Goal: Task Accomplishment & Management: Use online tool/utility

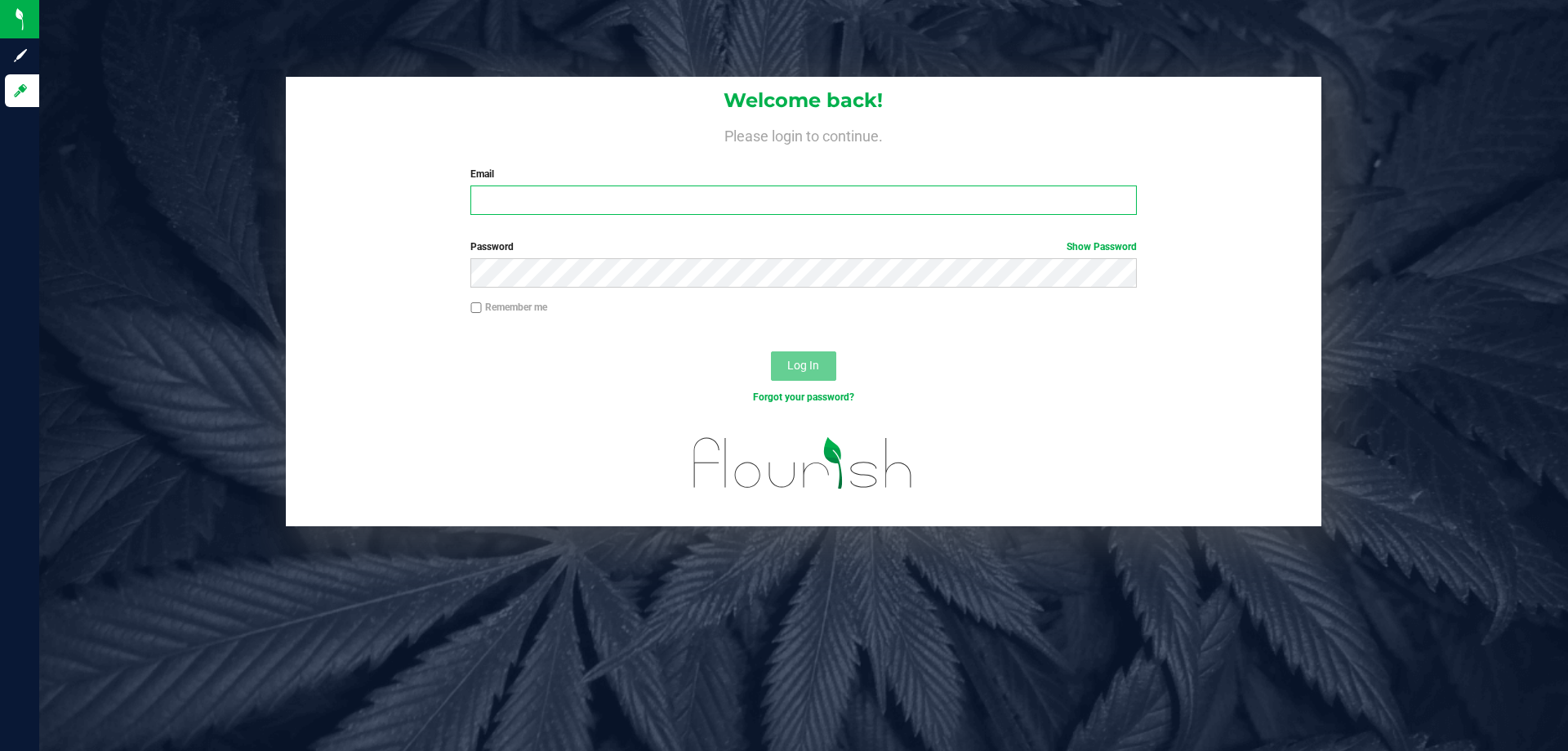
click at [691, 205] on input "Email" at bounding box center [803, 200] width 666 height 29
type input "[EMAIL_ADDRESS][DOMAIN_NAME]"
click at [771, 351] on button "Log In" at bounding box center [803, 366] width 65 height 29
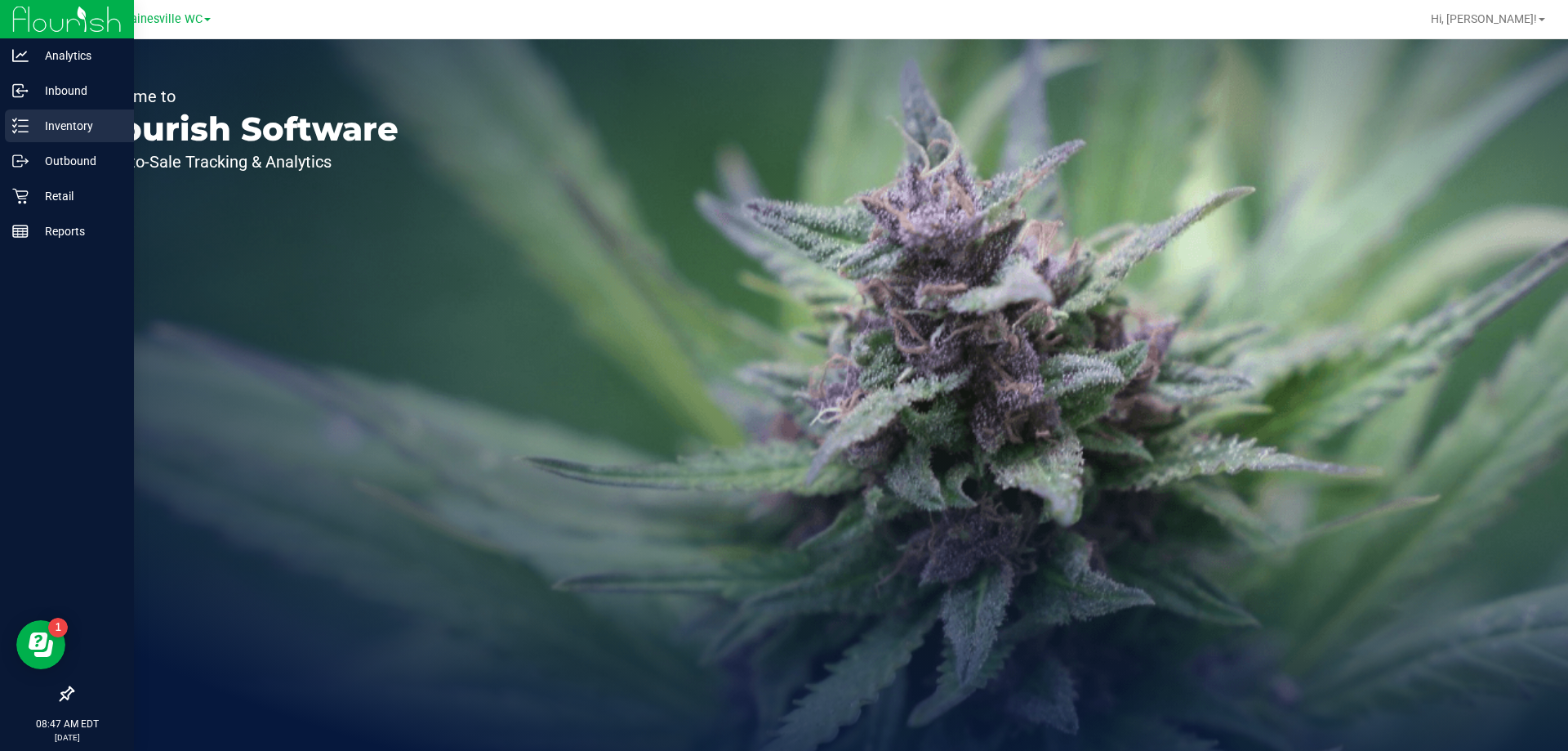
click at [50, 126] on p "Inventory" at bounding box center [77, 125] width 98 height 19
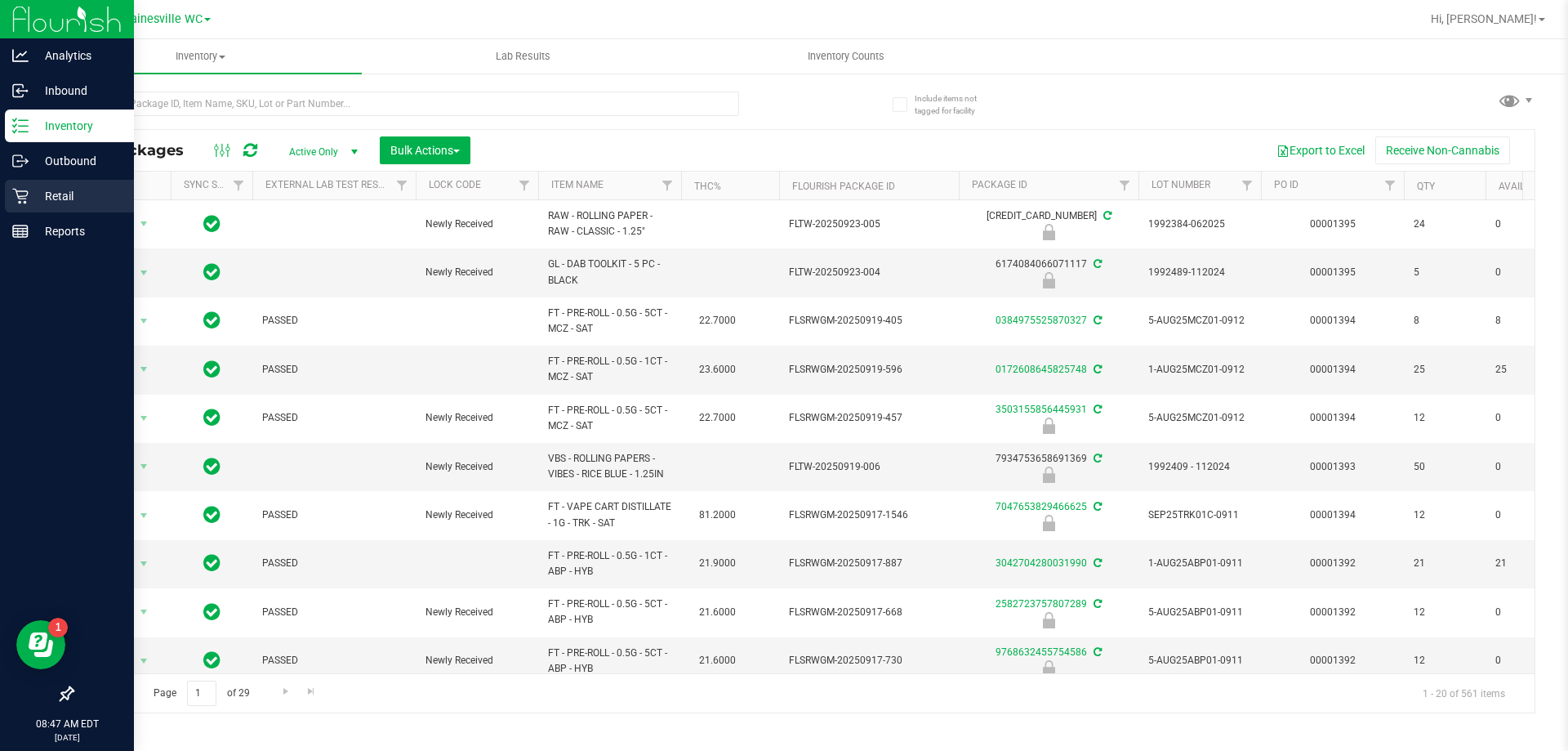
click at [69, 195] on p "Retail" at bounding box center [77, 196] width 98 height 19
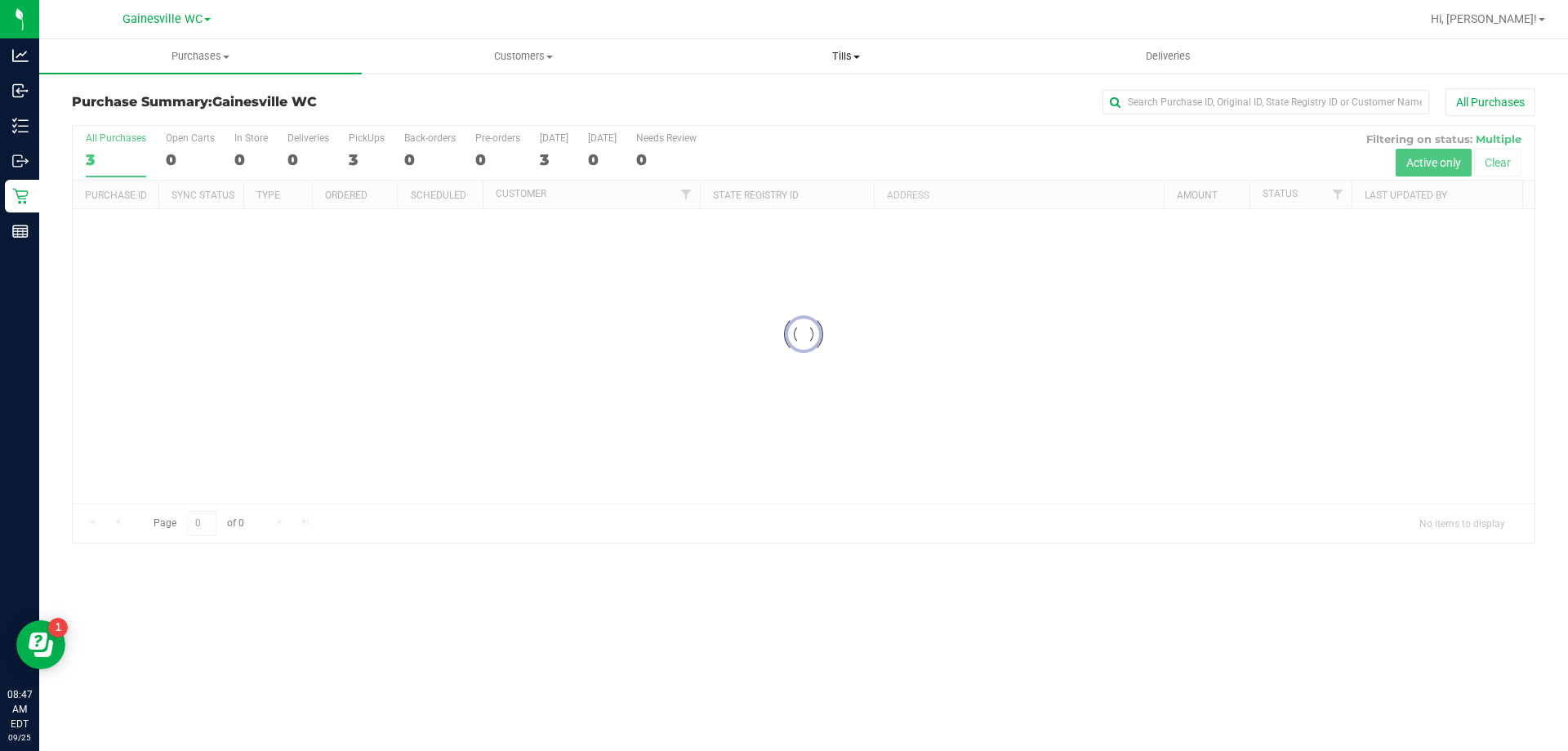
click at [855, 63] on span "Tills" at bounding box center [845, 57] width 321 height 15
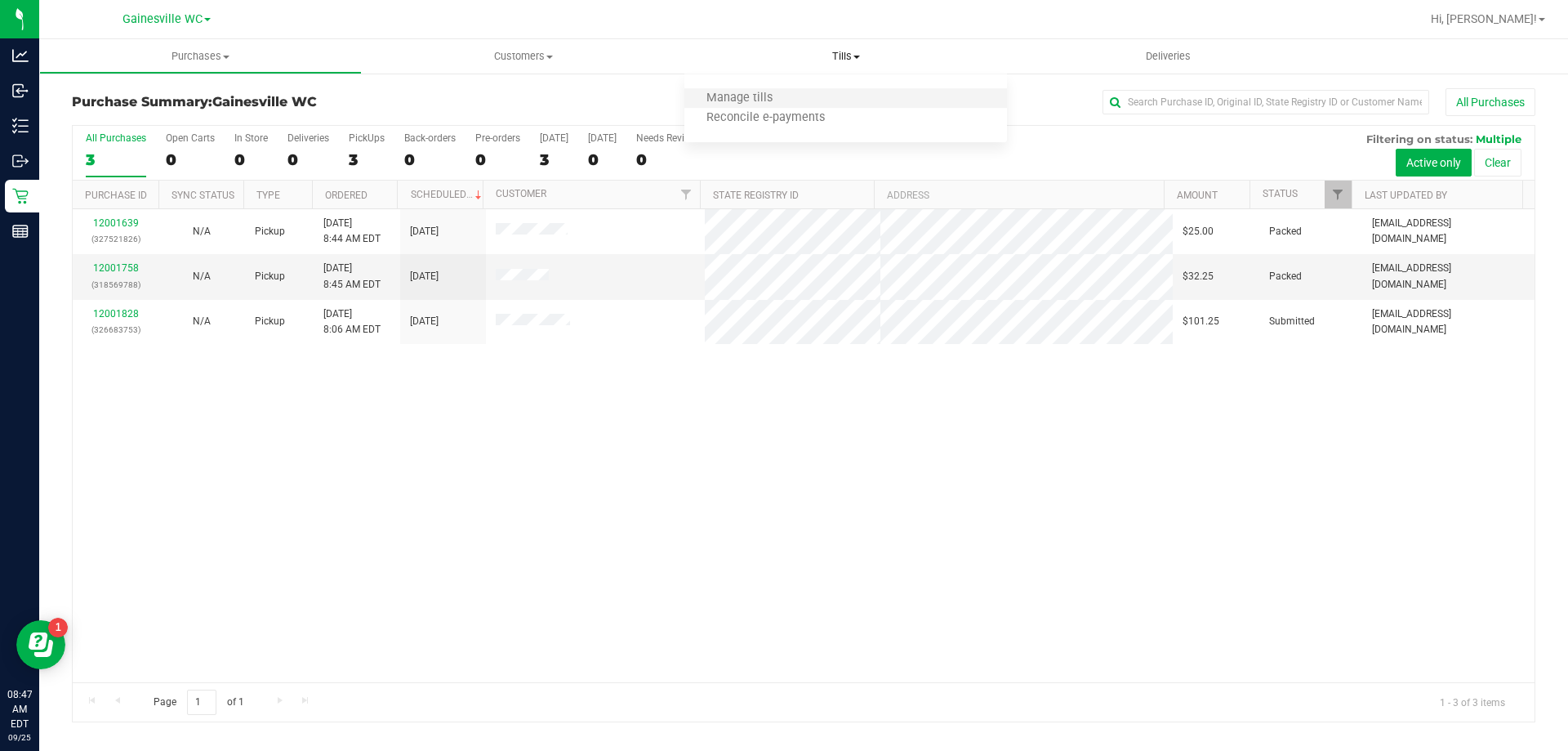
click at [816, 101] on li "Manage tills" at bounding box center [845, 98] width 323 height 19
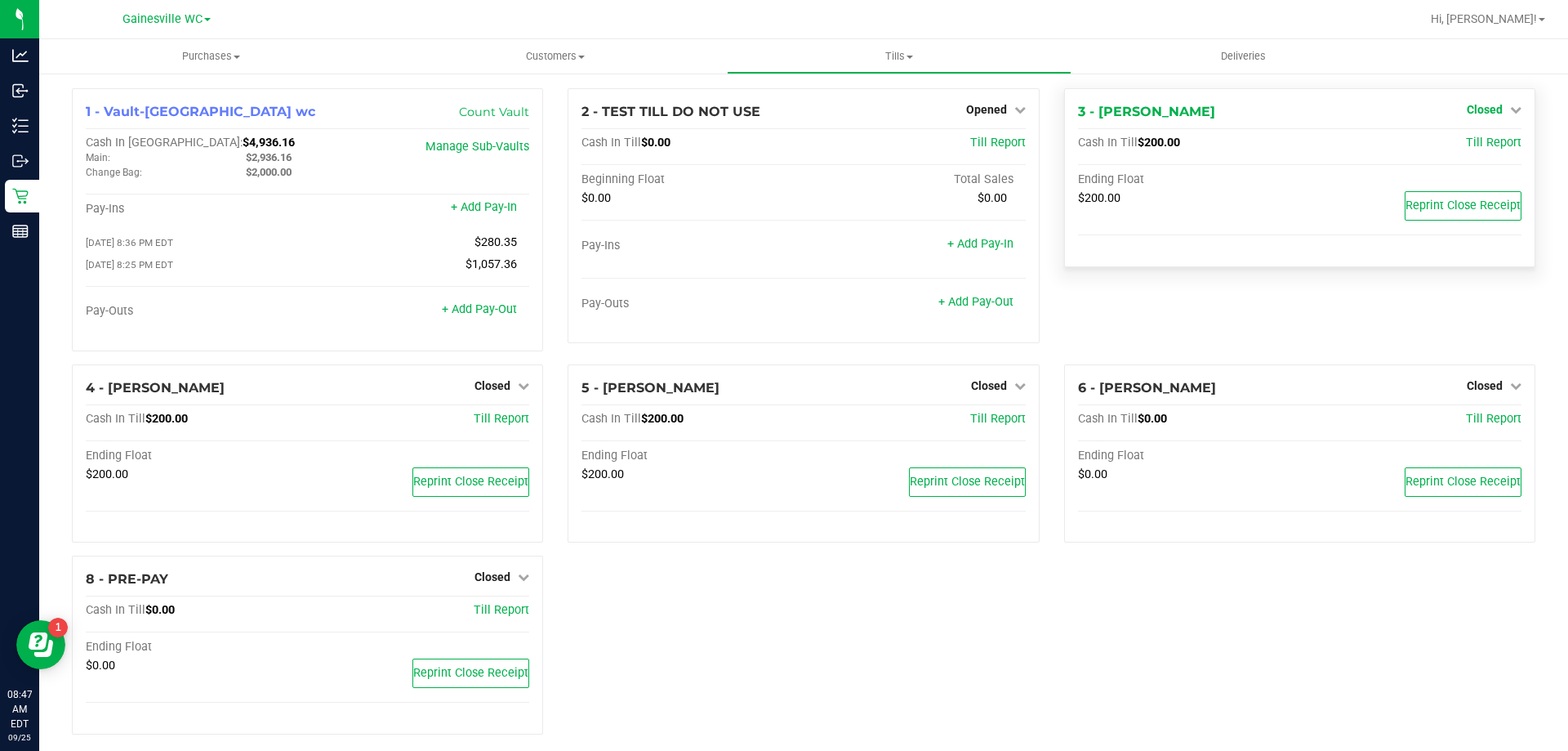
click at [1491, 112] on link "Closed" at bounding box center [1494, 110] width 55 height 13
click at [1485, 148] on link "Open Till" at bounding box center [1484, 144] width 43 height 13
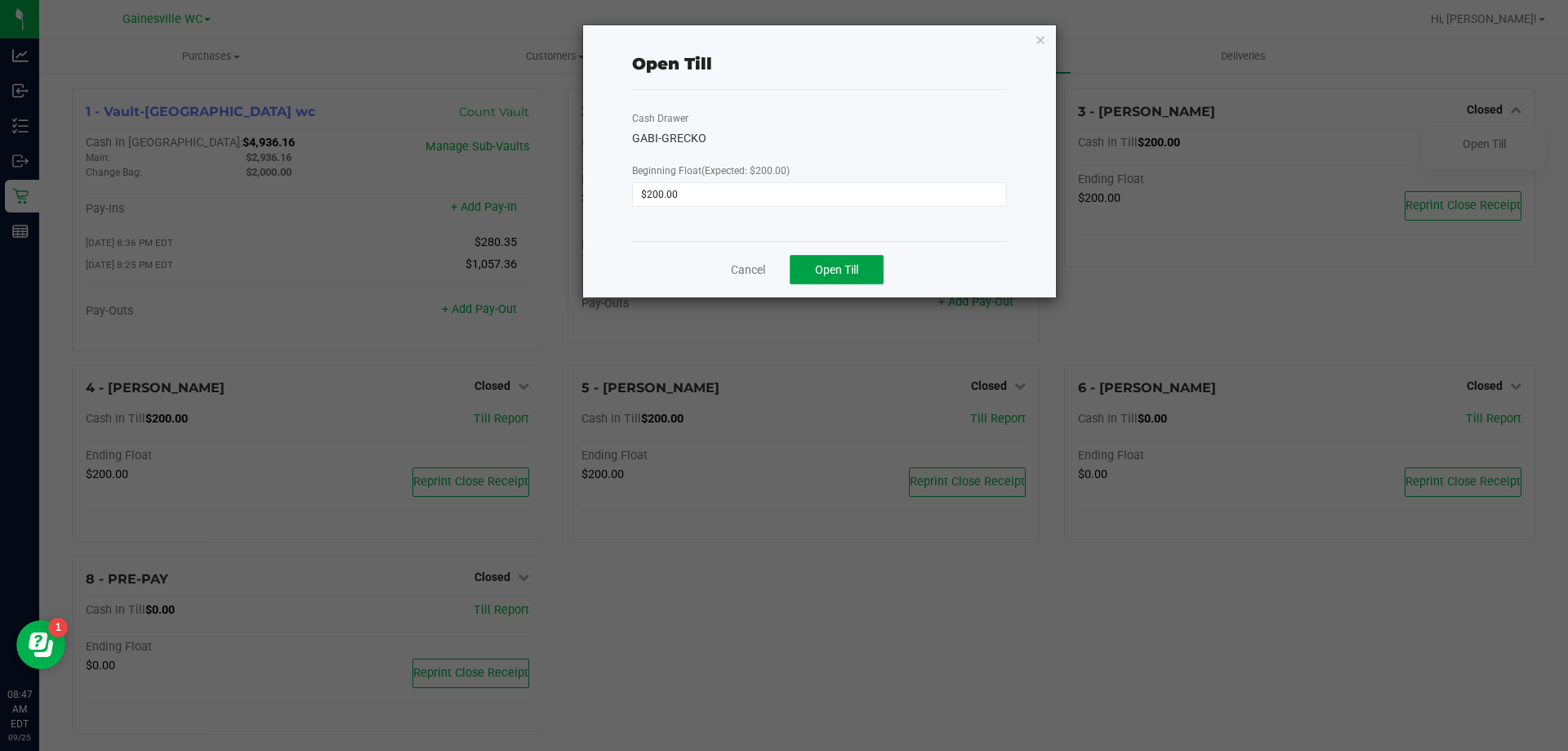
click at [849, 267] on span "Open Till" at bounding box center [836, 270] width 43 height 13
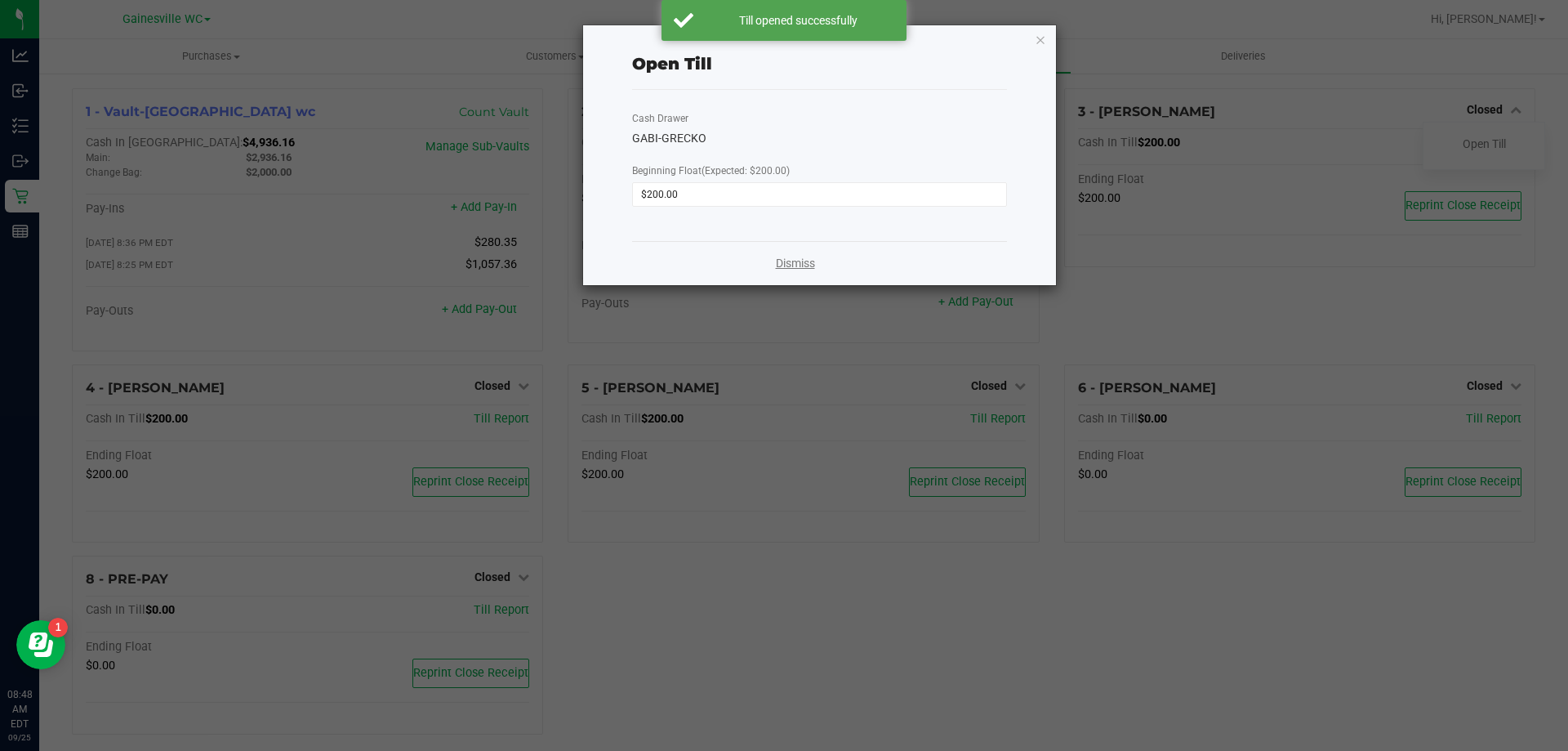
click at [801, 257] on link "Dismiss" at bounding box center [795, 263] width 39 height 17
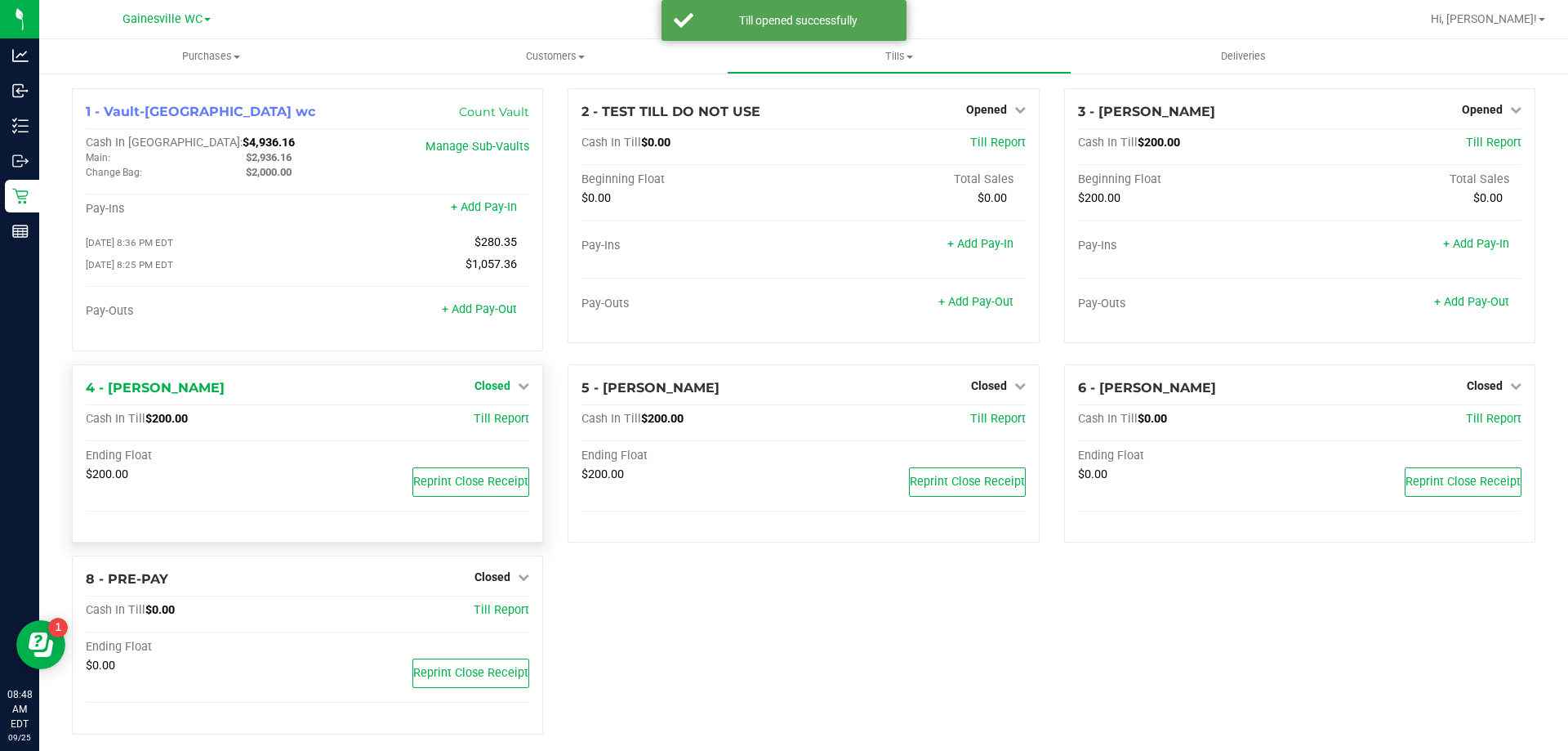
click at [494, 386] on span "Closed" at bounding box center [492, 385] width 36 height 13
click at [493, 420] on link "Open Till" at bounding box center [491, 419] width 43 height 13
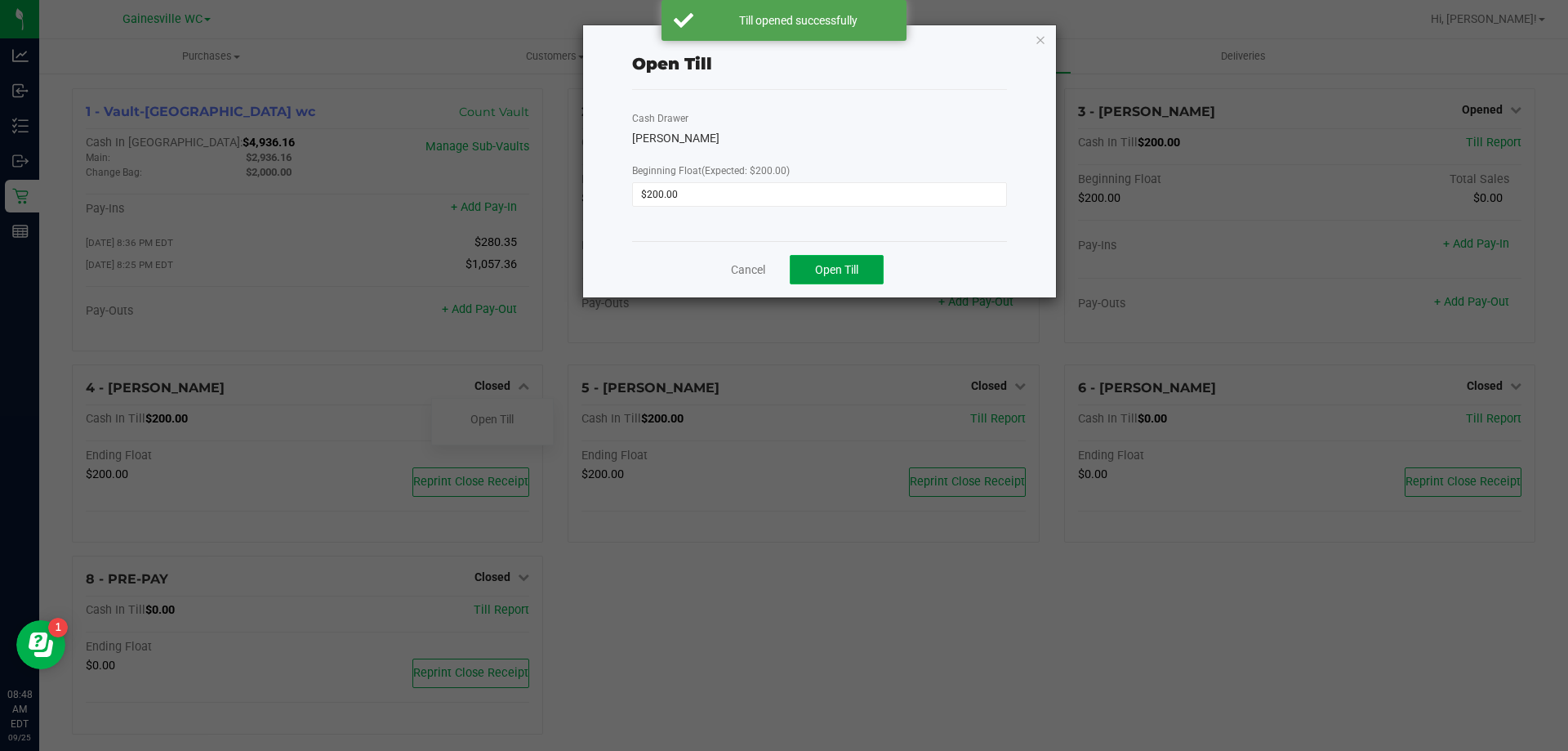
click at [809, 268] on button "Open Till" at bounding box center [837, 270] width 94 height 29
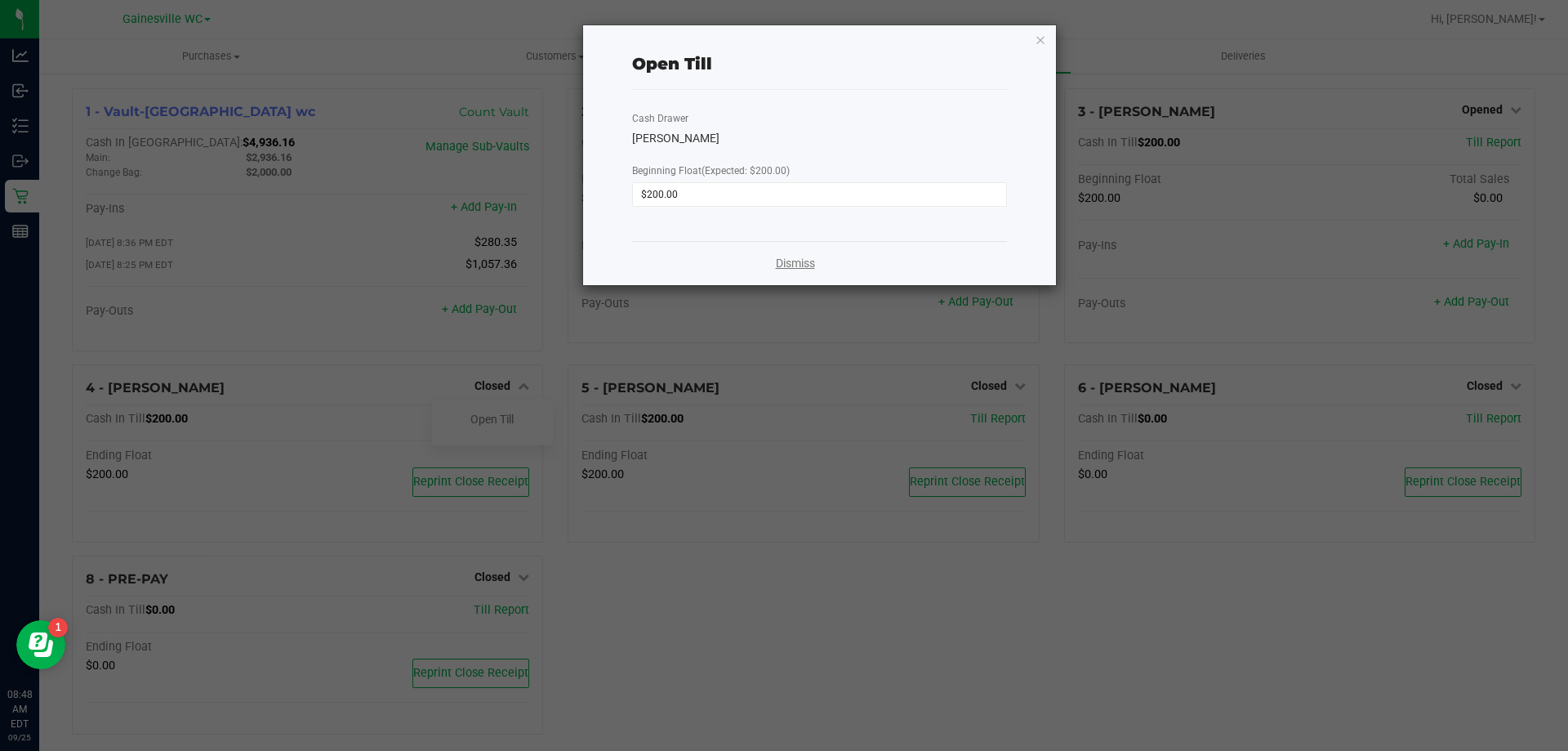
click at [800, 265] on link "Dismiss" at bounding box center [795, 263] width 39 height 17
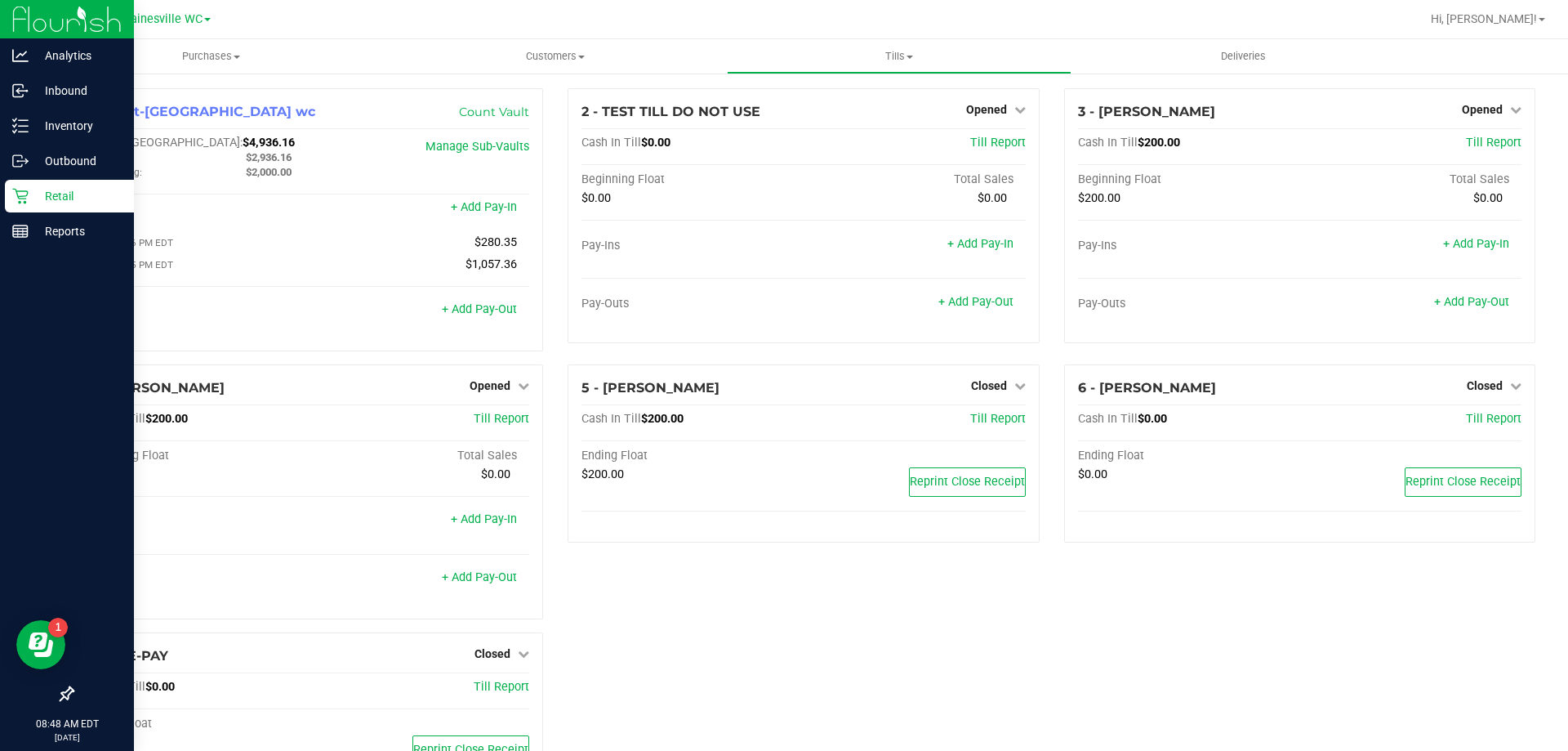
click at [67, 197] on p "Retail" at bounding box center [77, 196] width 98 height 19
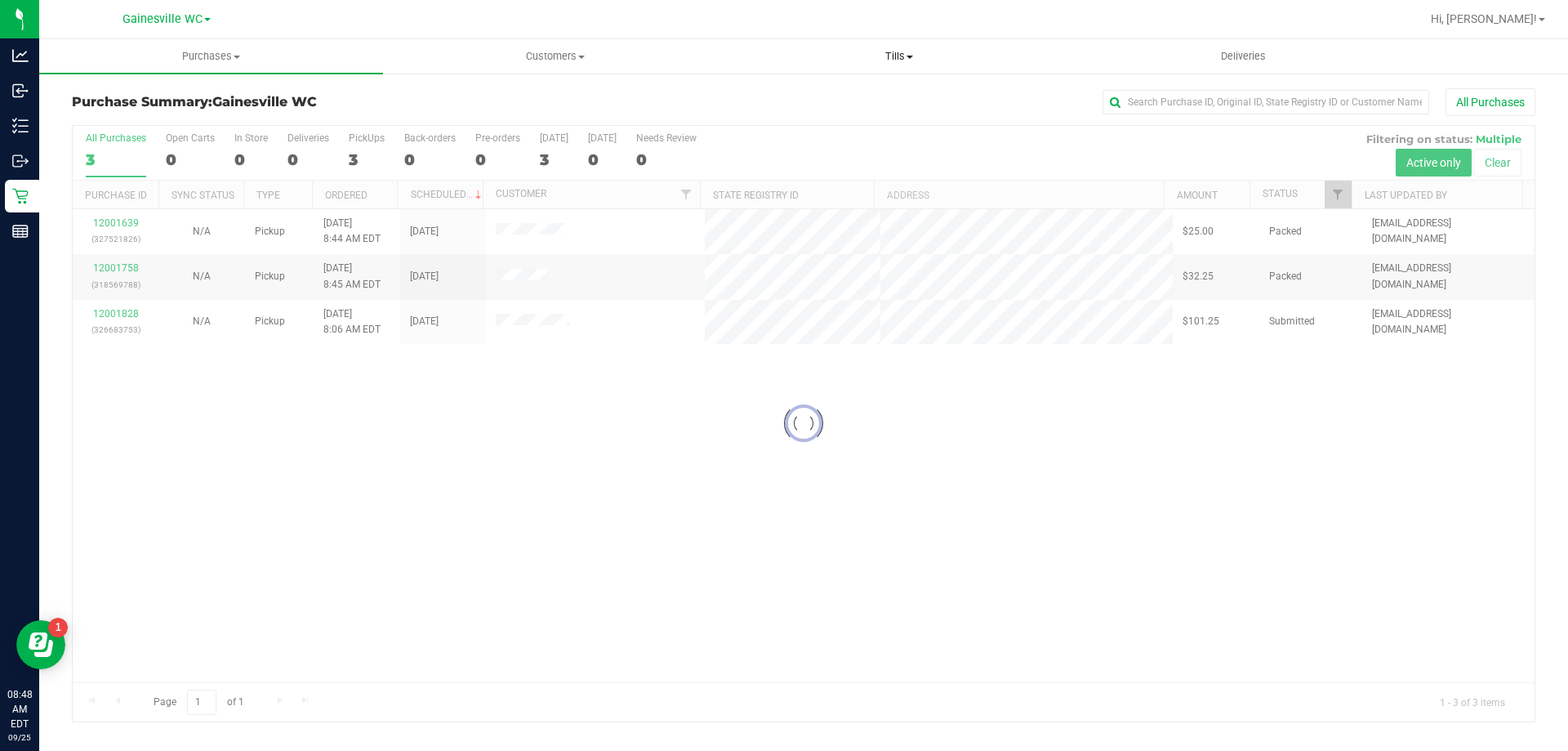
click at [895, 60] on span "Tills" at bounding box center [899, 57] width 342 height 15
click at [845, 101] on li "Manage tills" at bounding box center [899, 98] width 344 height 19
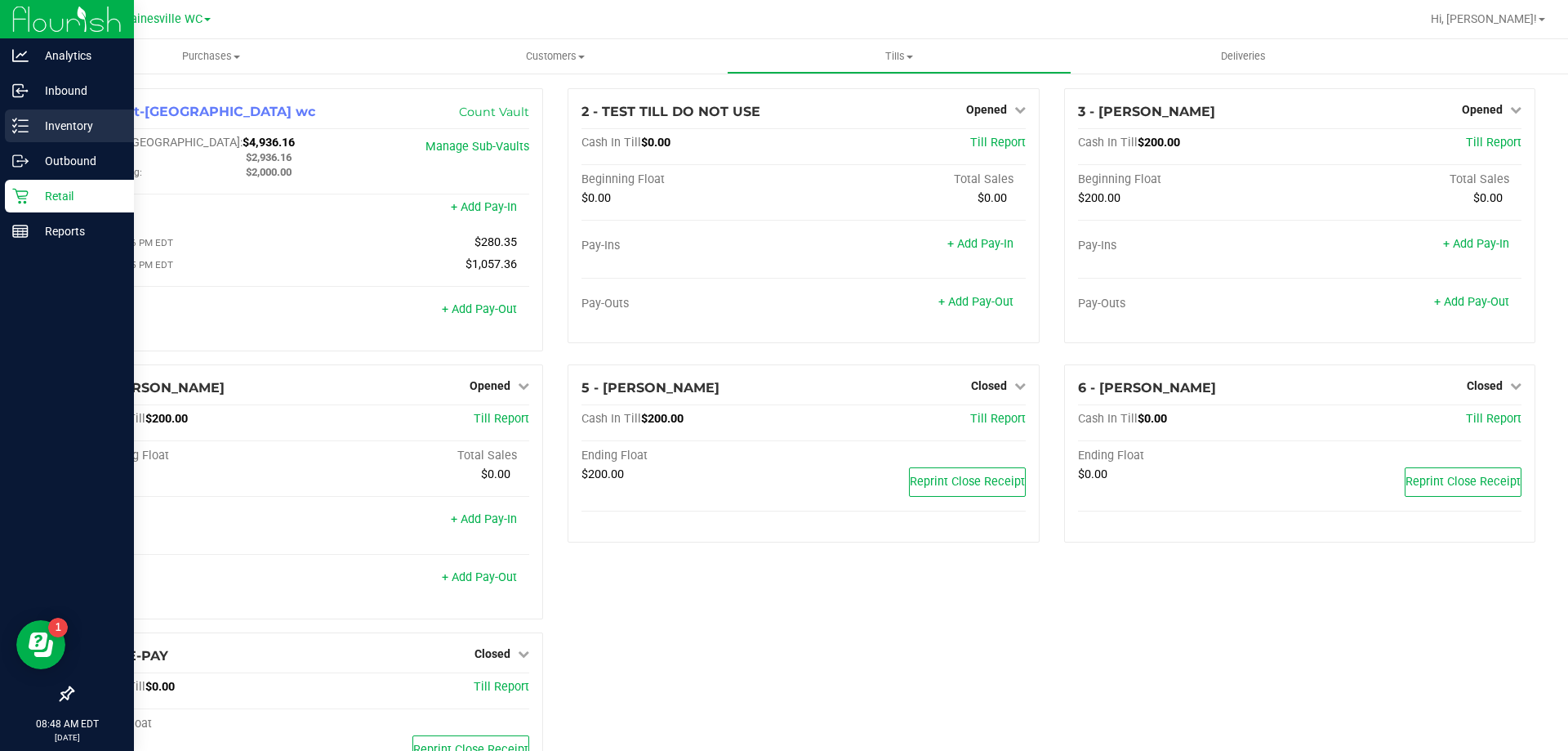
click at [24, 130] on icon at bounding box center [20, 126] width 16 height 16
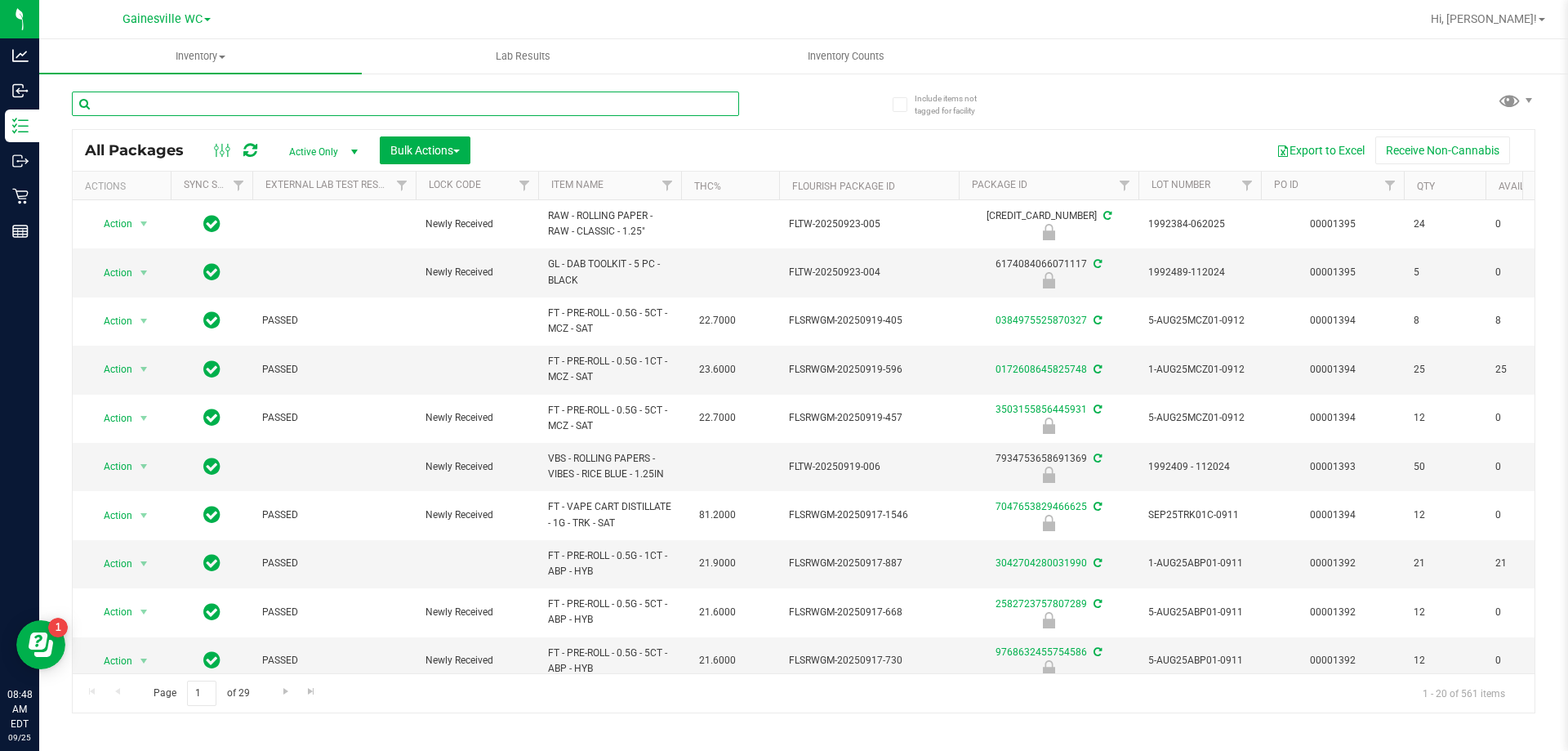
click at [390, 103] on input "text" at bounding box center [406, 103] width 667 height 25
type input "9195979329606256"
